Goal: Check status: Check status

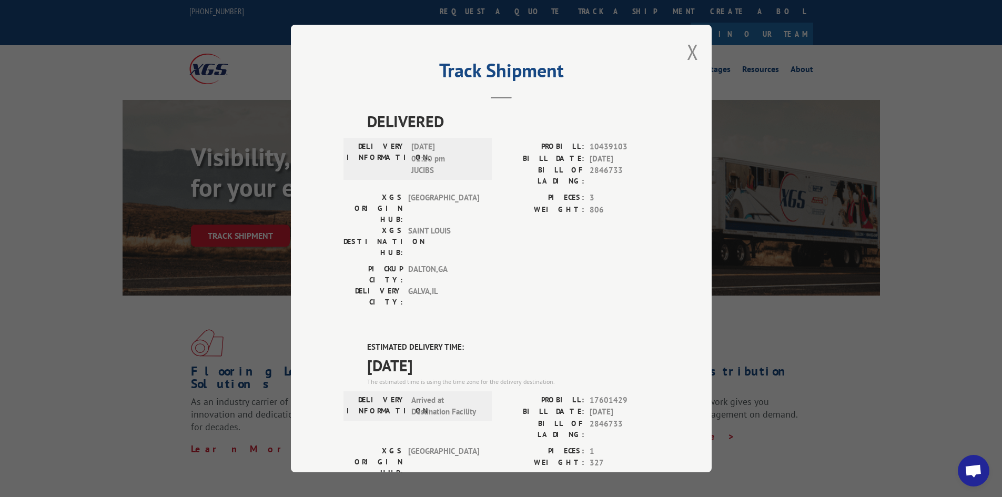
scroll to position [53, 0]
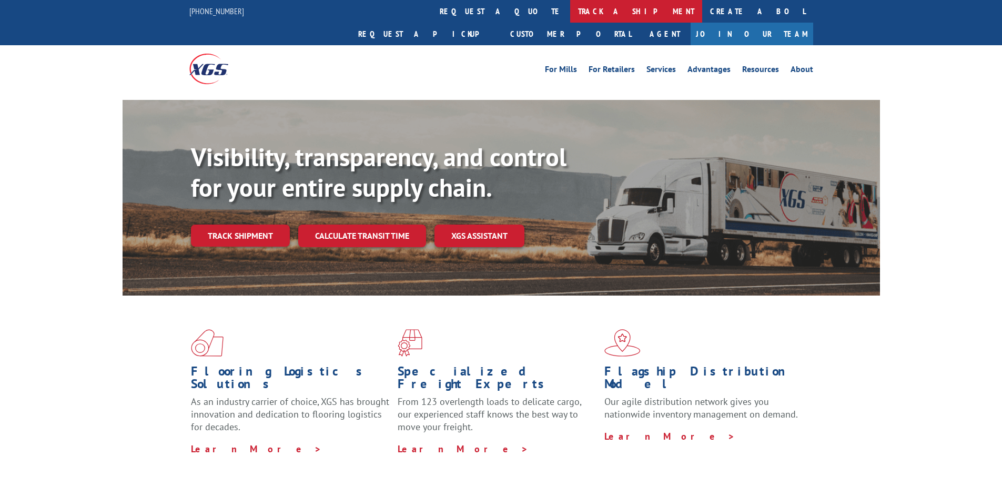
click at [570, 10] on link "track a shipment" at bounding box center [636, 11] width 132 height 23
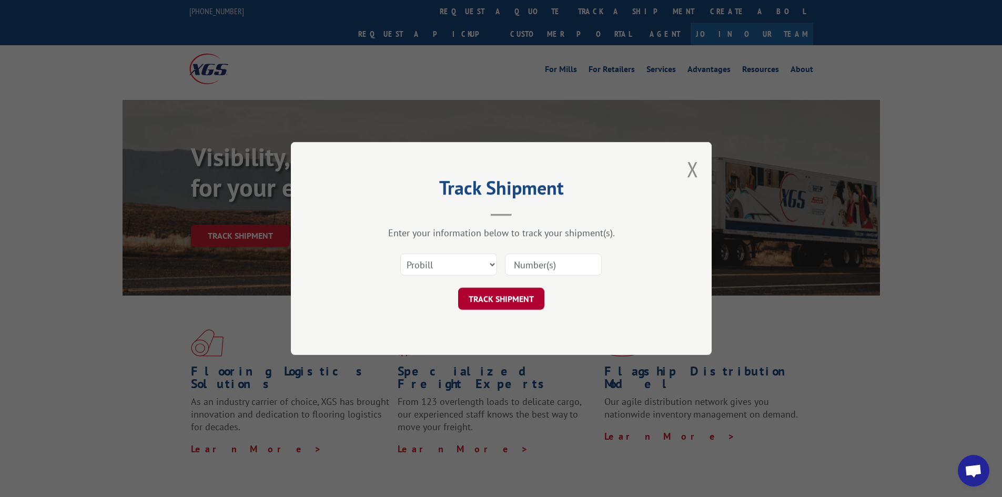
click at [517, 296] on button "TRACK SHIPMENT" at bounding box center [501, 299] width 86 height 22
click at [477, 276] on div "Select category... Probill BOL PO" at bounding box center [449, 264] width 96 height 24
drag, startPoint x: 477, startPoint y: 270, endPoint x: 472, endPoint y: 275, distance: 6.7
click at [477, 270] on select "Select category... Probill BOL PO" at bounding box center [448, 264] width 97 height 22
select select "bol"
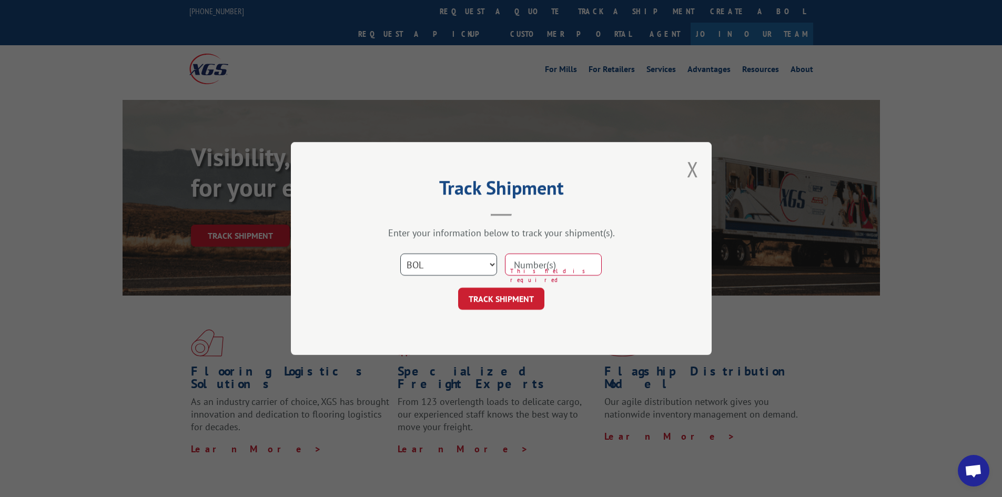
click at [400, 253] on select "Select category... Probill BOL PO" at bounding box center [448, 264] width 97 height 22
click at [545, 270] on input at bounding box center [553, 264] width 97 height 22
type input "2846733"
click button "TRACK SHIPMENT" at bounding box center [501, 299] width 86 height 22
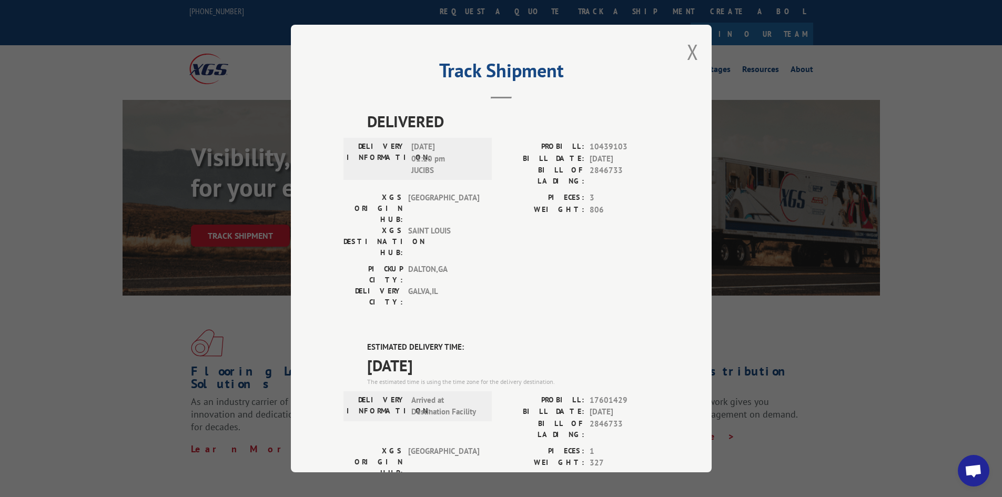
click at [675, 52] on div "Track Shipment DELIVERED DELIVERY INFORMATION: [DATE] 01:10 pm JUCIBS PROBILL: …" at bounding box center [501, 249] width 421 height 448
click at [687, 53] on button "Close modal" at bounding box center [693, 52] width 12 height 28
